Goal: Check status: Check status

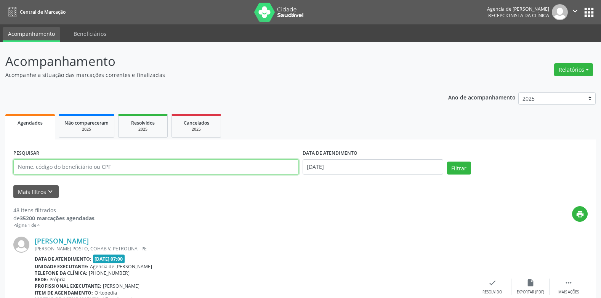
click at [224, 167] on input "text" at bounding box center [156, 166] width 286 height 15
type input "[PERSON_NAME] DOS ANJOS"
click at [447, 162] on button "Filtrar" at bounding box center [459, 168] width 24 height 13
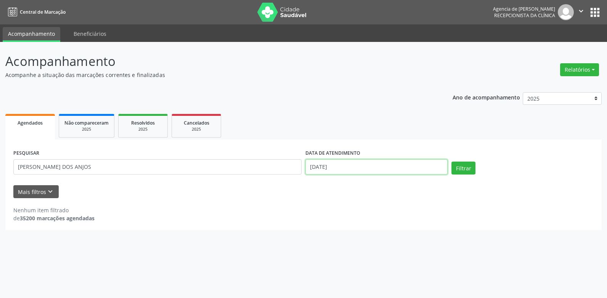
click at [347, 165] on input "[DATE]" at bounding box center [376, 166] width 142 height 15
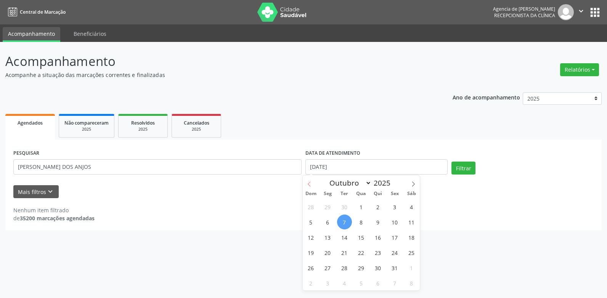
click at [307, 179] on span at bounding box center [309, 181] width 13 height 13
select select "8"
click at [358, 255] on span "24" at bounding box center [361, 252] width 15 height 15
type input "[DATE]"
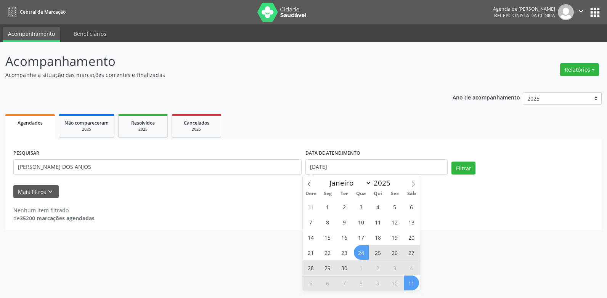
click at [412, 283] on span "11" at bounding box center [411, 283] width 15 height 15
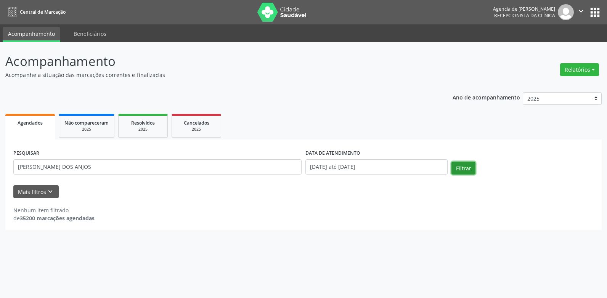
click at [458, 169] on button "Filtrar" at bounding box center [463, 168] width 24 height 13
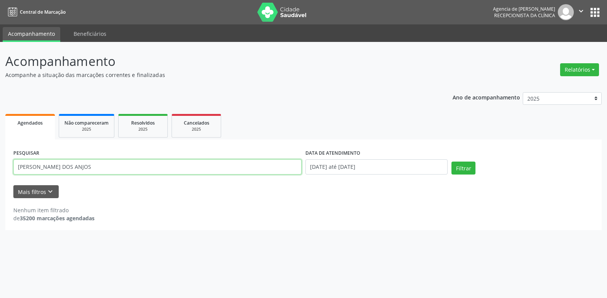
click at [66, 167] on input "[PERSON_NAME] DOS ANJOS" at bounding box center [157, 166] width 288 height 15
type input "[PERSON_NAME] DOS ANJOS"
click at [451, 162] on button "Filtrar" at bounding box center [463, 168] width 24 height 13
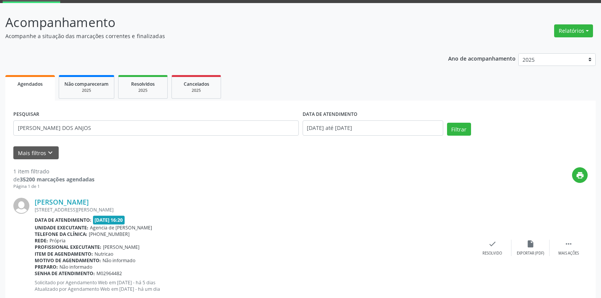
scroll to position [22, 0]
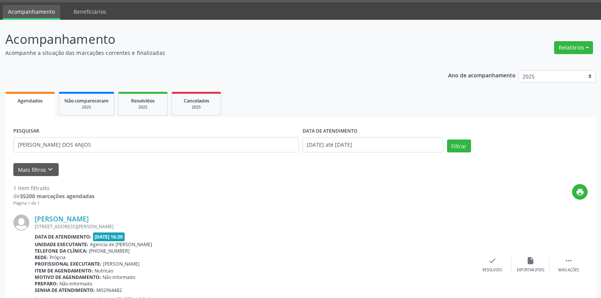
drag, startPoint x: 573, startPoint y: 55, endPoint x: 577, endPoint y: 60, distance: 6.0
click at [573, 58] on div "Acompanhamento Acompanhe a situação das marcações correntes e finalizadas Relat…" at bounding box center [300, 180] width 591 height 301
copy p "Ano de acompanhamento"
click at [574, 48] on button "Relatórios" at bounding box center [573, 47] width 39 height 13
click at [546, 64] on link "Agendamentos" at bounding box center [553, 64] width 82 height 11
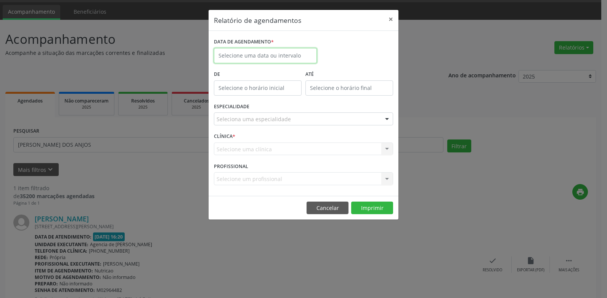
click at [236, 58] on input "text" at bounding box center [265, 55] width 103 height 15
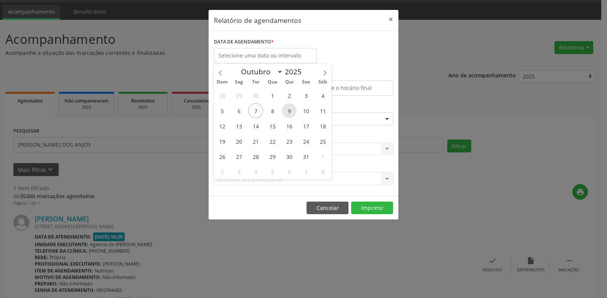
click at [288, 112] on span "9" at bounding box center [289, 110] width 15 height 15
type input "09/10/2025"
click at [288, 112] on span "9" at bounding box center [289, 110] width 15 height 15
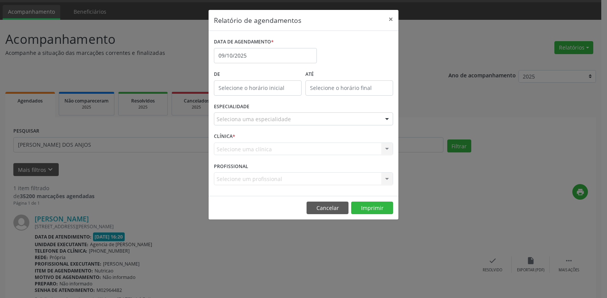
click at [307, 124] on div "Seleciona uma especialidade" at bounding box center [303, 118] width 179 height 13
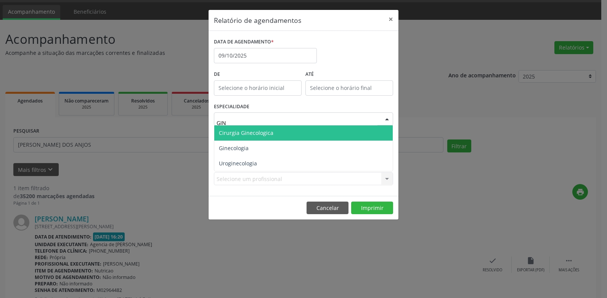
type input "GINE"
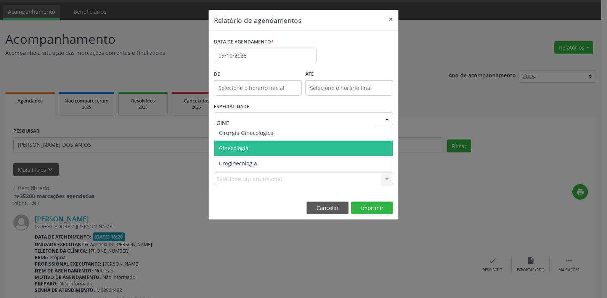
click at [286, 146] on span "Ginecologia" at bounding box center [303, 148] width 178 height 15
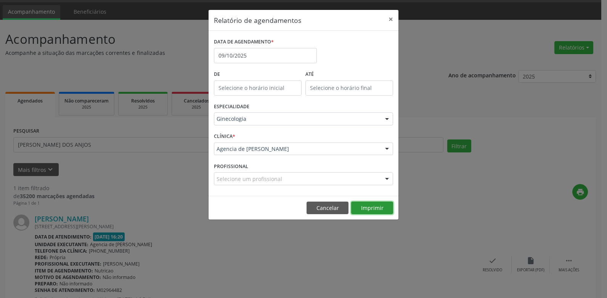
click at [365, 207] on button "Imprimir" at bounding box center [372, 208] width 42 height 13
click at [390, 18] on button "×" at bounding box center [390, 19] width 15 height 19
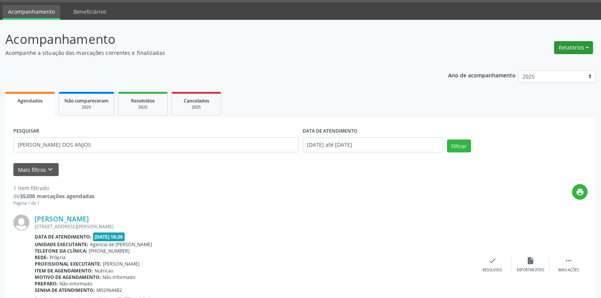
click at [570, 48] on button "Relatórios" at bounding box center [573, 47] width 39 height 13
click at [537, 64] on link "Agendamentos" at bounding box center [553, 64] width 82 height 11
select select "9"
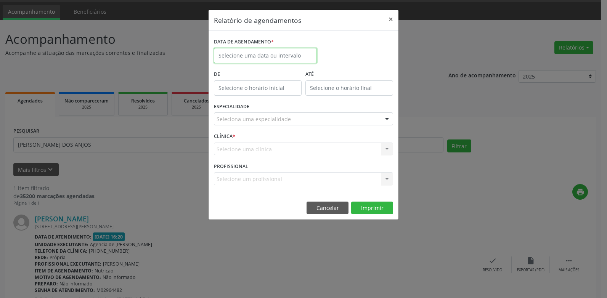
drag, startPoint x: 257, startPoint y: 55, endPoint x: 257, endPoint y: 61, distance: 6.9
click at [257, 55] on input "text" at bounding box center [265, 55] width 103 height 15
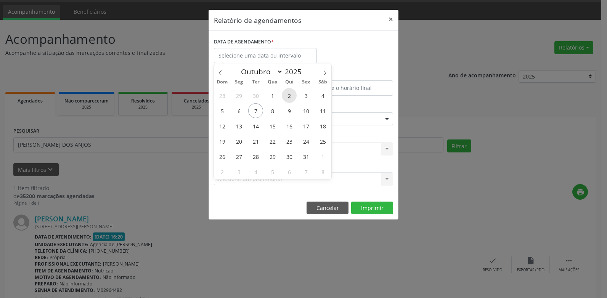
click at [292, 97] on span "2" at bounding box center [289, 95] width 15 height 15
type input "[DATE]"
click at [292, 97] on span "2" at bounding box center [289, 95] width 15 height 15
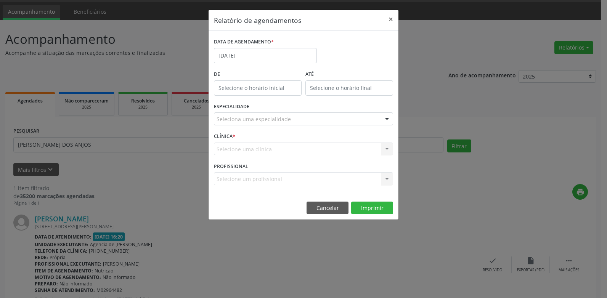
click at [292, 117] on div "Seleciona uma especialidade" at bounding box center [303, 118] width 179 height 13
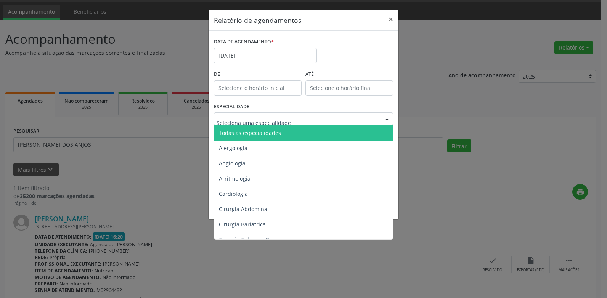
click at [288, 134] on span "Todas as especialidades" at bounding box center [304, 132] width 180 height 15
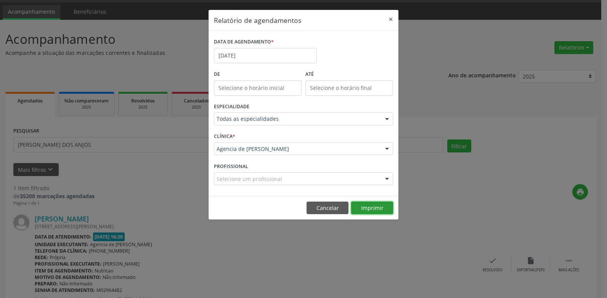
click at [371, 210] on button "Imprimir" at bounding box center [372, 208] width 42 height 13
click at [393, 17] on button "×" at bounding box center [390, 19] width 15 height 19
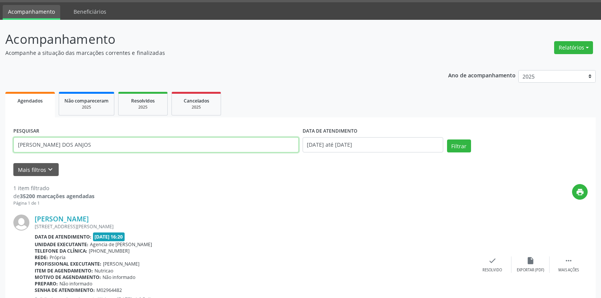
click at [147, 142] on input "[PERSON_NAME] DOS ANJOS" at bounding box center [156, 144] width 286 height 15
type input "M"
click at [447, 140] on button "Filtrar" at bounding box center [459, 146] width 24 height 13
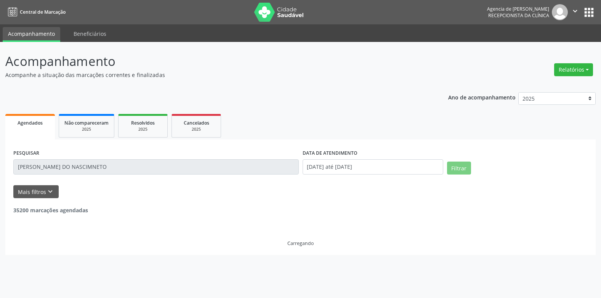
scroll to position [0, 0]
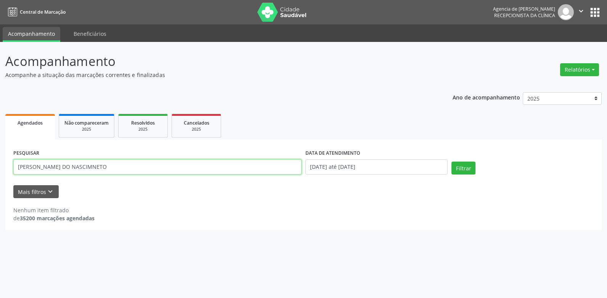
click at [86, 167] on input "[PERSON_NAME] DO NASCIMNETO" at bounding box center [157, 166] width 288 height 15
click at [451, 162] on button "Filtrar" at bounding box center [463, 168] width 24 height 13
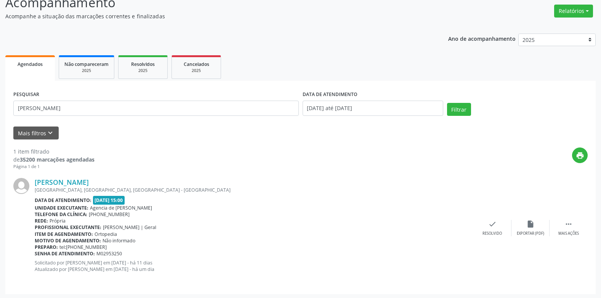
scroll to position [60, 0]
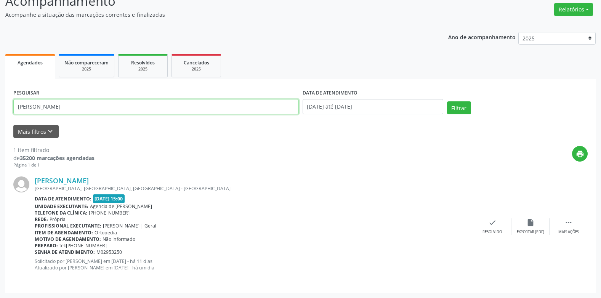
click at [149, 105] on input "[PERSON_NAME]" at bounding box center [156, 106] width 286 height 15
type input "J"
click at [447, 101] on button "Filtrar" at bounding box center [459, 107] width 24 height 13
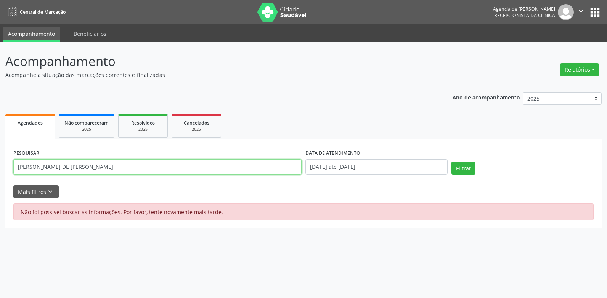
click at [139, 165] on input "[PERSON_NAME] DE [PERSON_NAME]" at bounding box center [157, 166] width 288 height 15
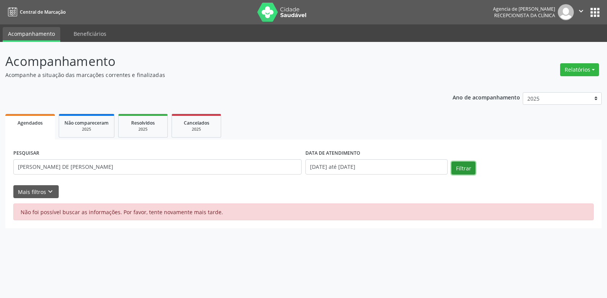
click at [470, 167] on button "Filtrar" at bounding box center [463, 168] width 24 height 13
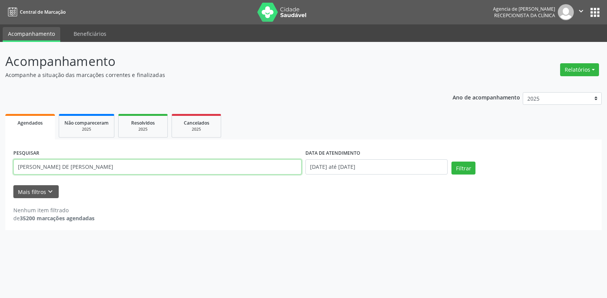
click at [42, 167] on input "[PERSON_NAME] DE [PERSON_NAME]" at bounding box center [157, 166] width 288 height 15
click at [451, 162] on button "Filtrar" at bounding box center [463, 168] width 24 height 13
click at [84, 165] on input "[PERSON_NAME]" at bounding box center [157, 166] width 288 height 15
click at [451, 162] on button "Filtrar" at bounding box center [463, 168] width 24 height 13
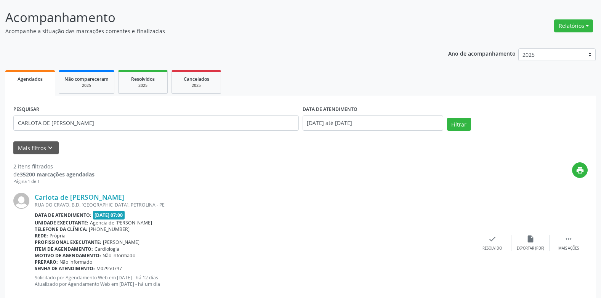
scroll to position [24, 0]
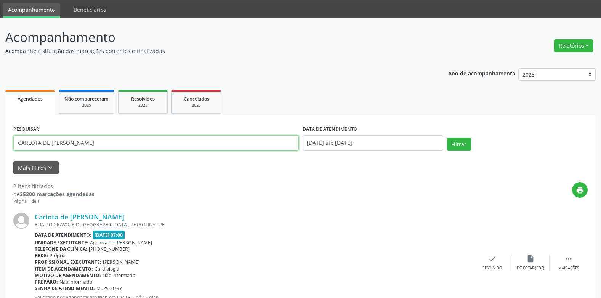
click at [123, 138] on input "CARLOTA DE [PERSON_NAME]" at bounding box center [156, 142] width 286 height 15
type input "C"
type input "GENEDITE [PERSON_NAME]"
click at [447, 138] on button "Filtrar" at bounding box center [459, 144] width 24 height 13
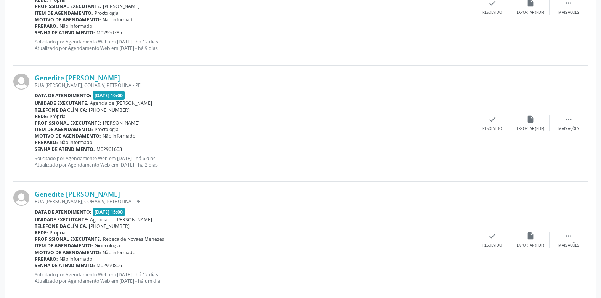
scroll to position [293, 0]
